Goal: Check status

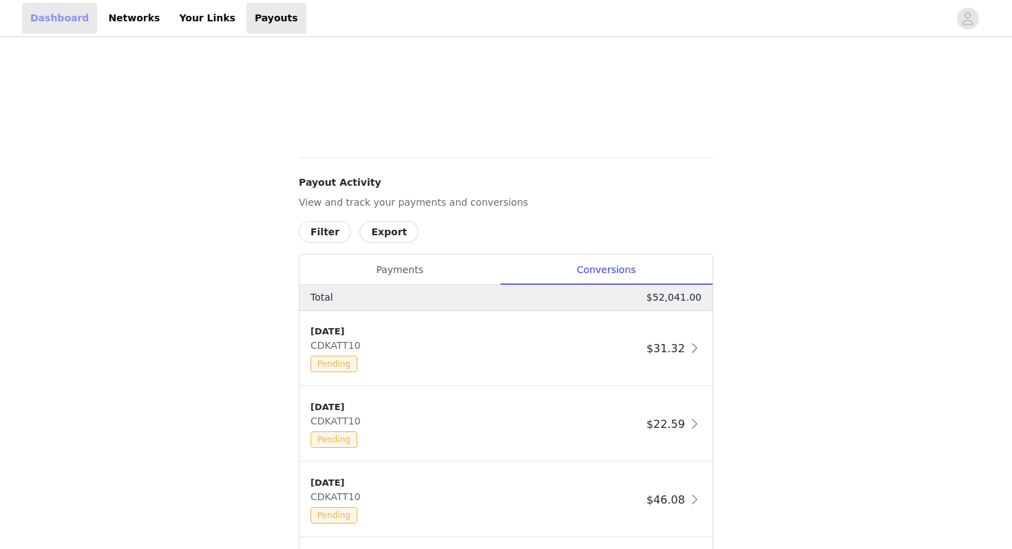
scroll to position [560, 0]
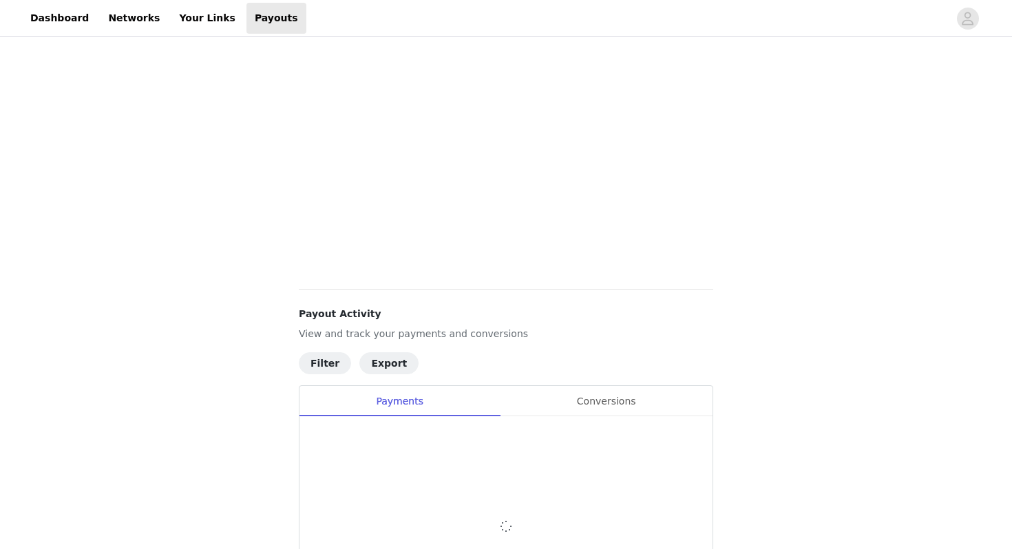
scroll to position [433, 0]
click at [626, 391] on div "Conversions" at bounding box center [606, 397] width 213 height 31
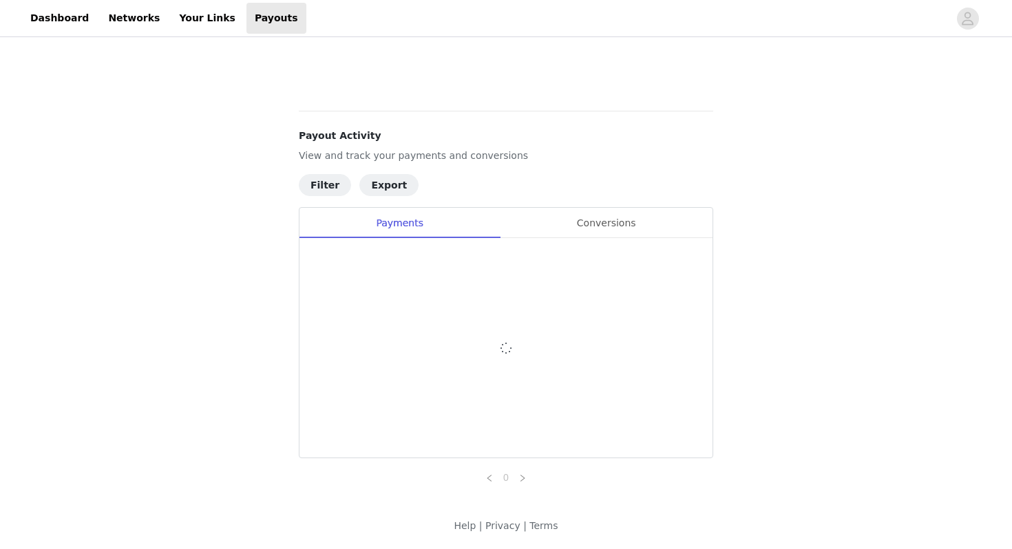
scroll to position [608, 0]
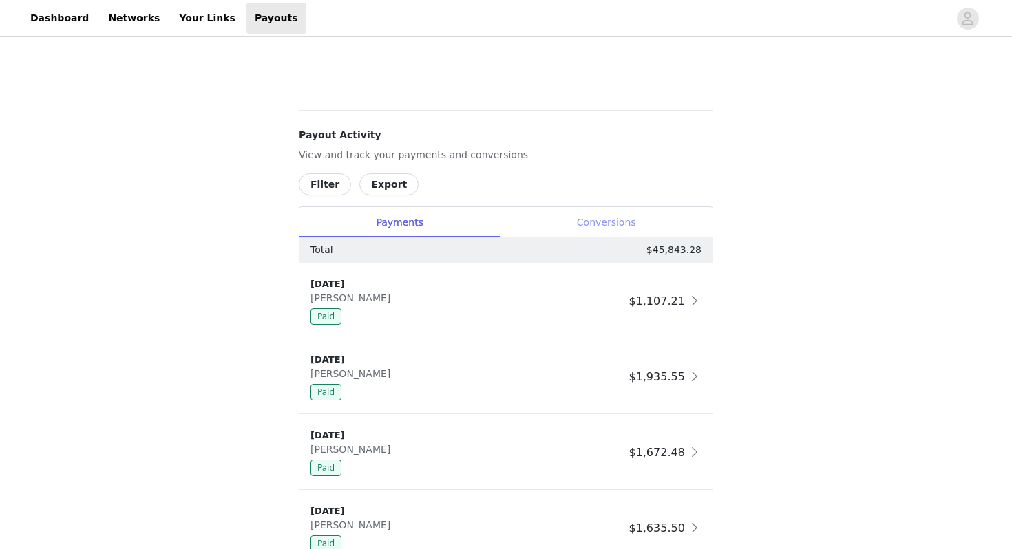
click at [600, 215] on div "Conversions" at bounding box center [606, 222] width 213 height 31
